Goal: Find specific page/section: Find specific page/section

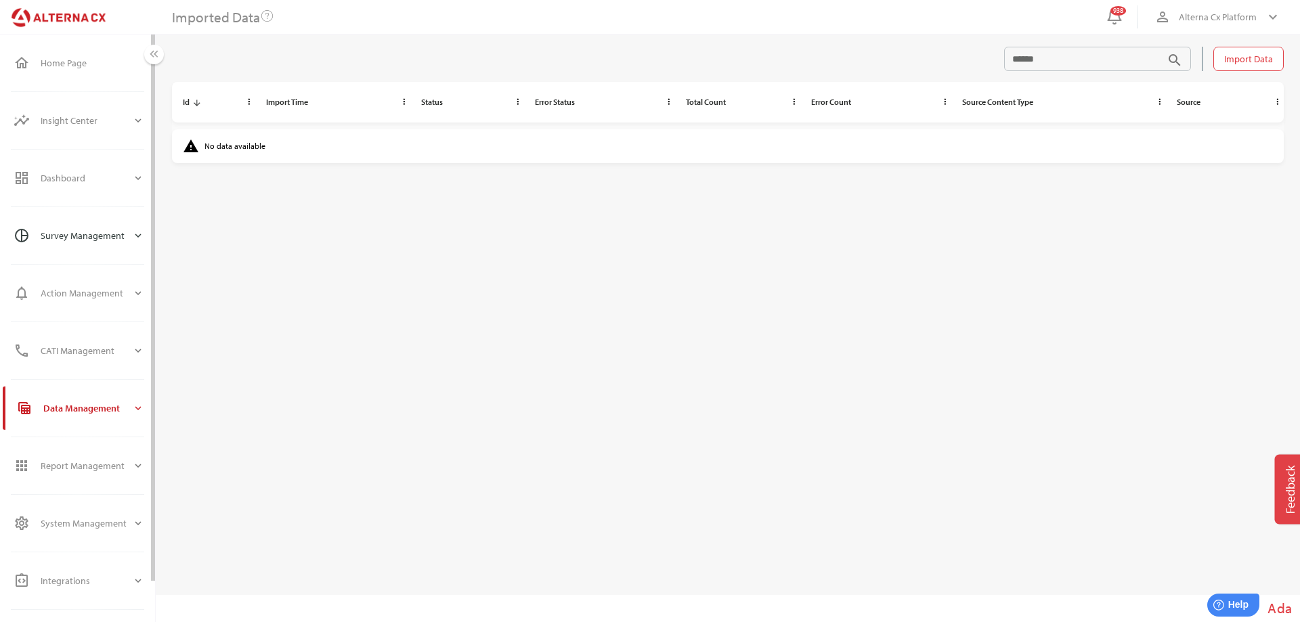
click at [86, 227] on div "Survey Management" at bounding box center [86, 235] width 91 height 32
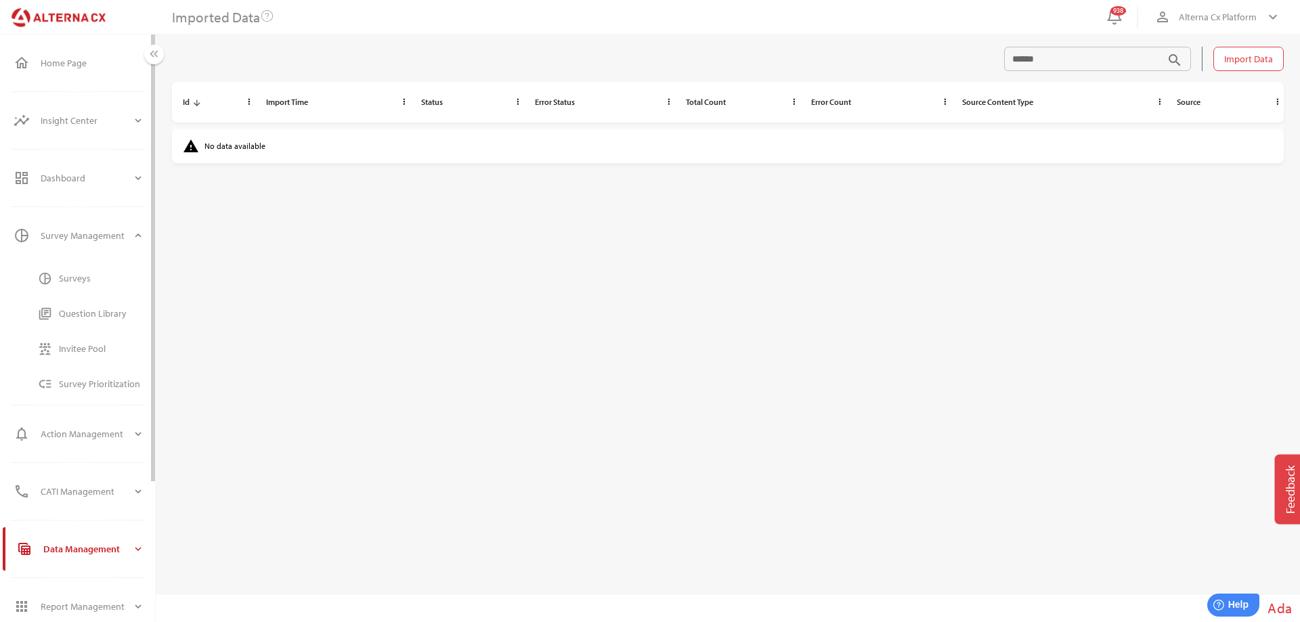
click at [79, 270] on div "Surveys" at bounding box center [101, 278] width 85 height 22
